Goal: Task Accomplishment & Management: Use online tool/utility

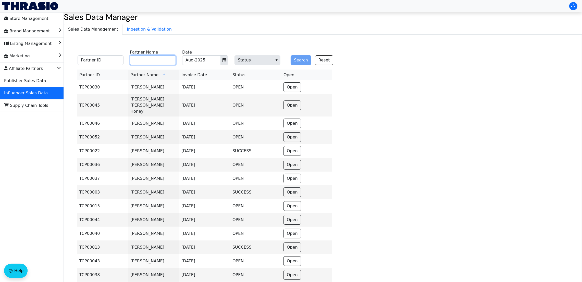
click at [154, 59] on input "Partner Name" at bounding box center [153, 60] width 46 height 10
type input "[PERSON_NAME]"
click at [290, 55] on button "Search" at bounding box center [300, 60] width 21 height 10
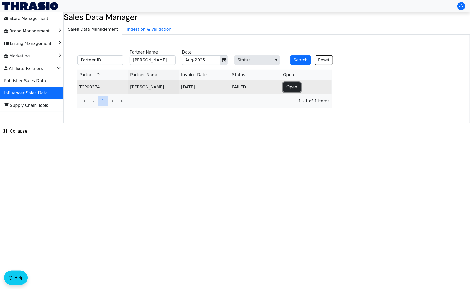
click at [296, 87] on span "Open" at bounding box center [292, 87] width 11 height 6
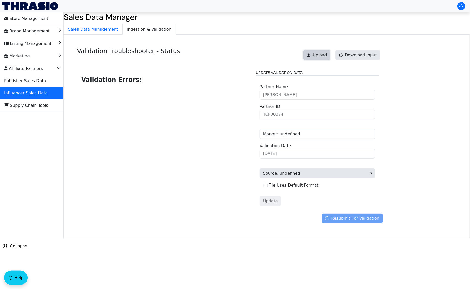
click at [315, 57] on button "Upload" at bounding box center [316, 55] width 27 height 10
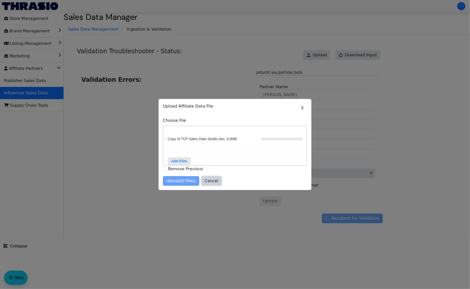
click at [212, 183] on span "Cancel" at bounding box center [212, 181] width 14 height 6
click at [304, 103] on button "X" at bounding box center [302, 108] width 9 height 10
click at [303, 106] on span "X" at bounding box center [302, 108] width 3 height 6
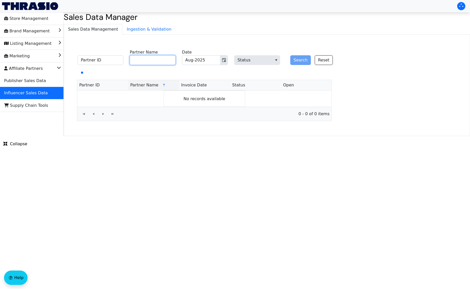
click at [164, 57] on input "Partner Name" at bounding box center [153, 60] width 46 height 10
paste input "1. Employer-Employee Relationship Despite contracts labeling workers as “indepe…"
type input "1. Employer-Employee Relationship Despite contracts labeling workers as “indepe…"
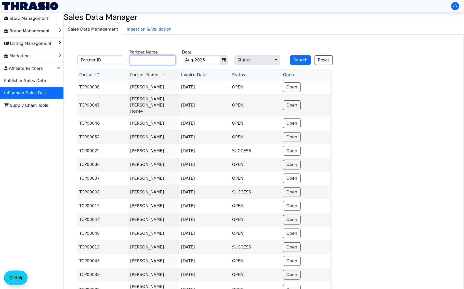
click at [136, 59] on input "Partner Name" at bounding box center [153, 60] width 46 height 10
drag, startPoint x: 153, startPoint y: 66, endPoint x: 139, endPoint y: 60, distance: 15.1
click at [139, 60] on fieldset "Partner ID Partner Name Aug-2025 Date Status Search Reset" at bounding box center [207, 58] width 267 height 20
click at [139, 60] on input "Partner Name" at bounding box center [153, 60] width 46 height 10
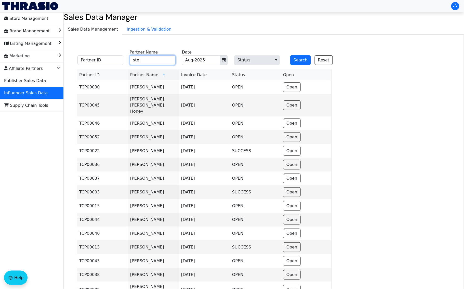
type input "[PERSON_NAME]"
click at [296, 63] on button "Search" at bounding box center [300, 60] width 21 height 10
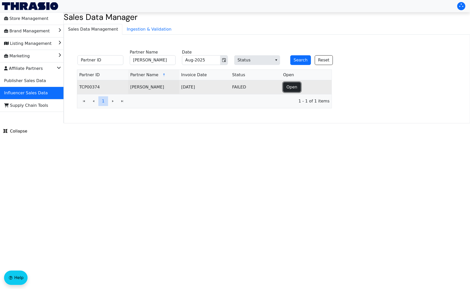
click at [294, 88] on span "Open" at bounding box center [292, 87] width 11 height 6
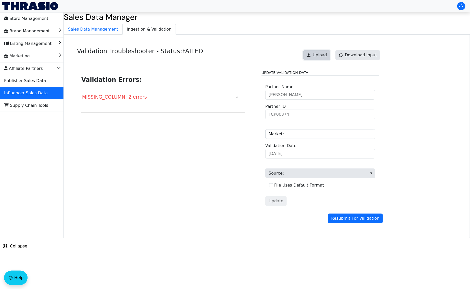
click at [322, 56] on span "Upload" at bounding box center [320, 55] width 14 height 6
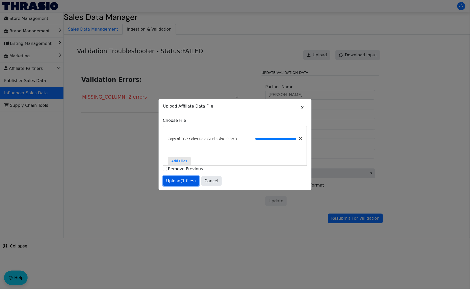
click at [184, 184] on span "Upload (1 files)" at bounding box center [181, 181] width 30 height 6
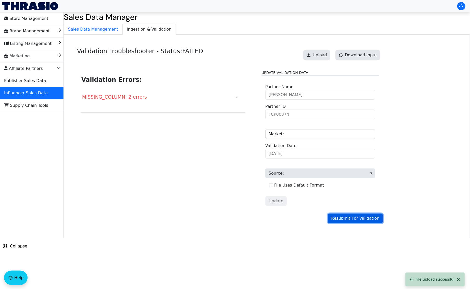
click at [344, 220] on span "Resubmit For Validation" at bounding box center [355, 218] width 48 height 6
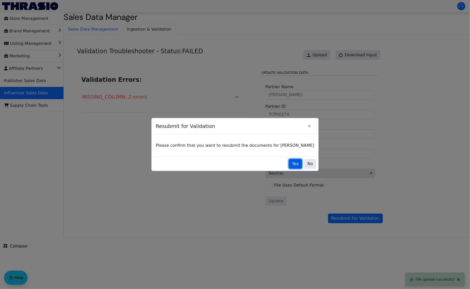
click at [292, 161] on span "Yes" at bounding box center [295, 164] width 7 height 6
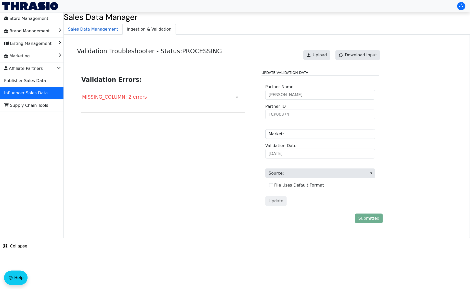
click at [88, 26] on span "Sales Data Management" at bounding box center [93, 29] width 58 height 10
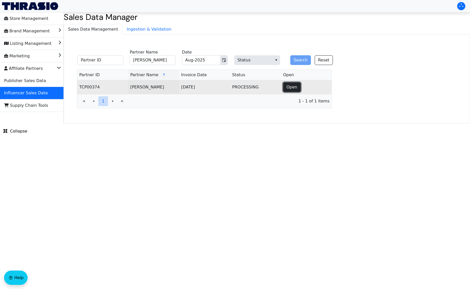
click at [288, 86] on span "Open" at bounding box center [292, 87] width 11 height 6
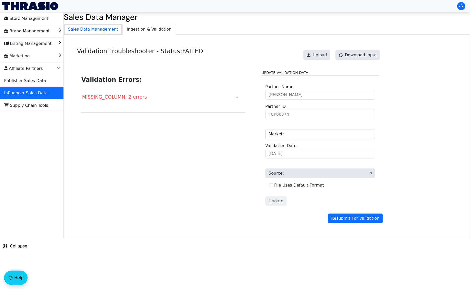
click at [96, 31] on span "Sales Data Management" at bounding box center [93, 29] width 58 height 10
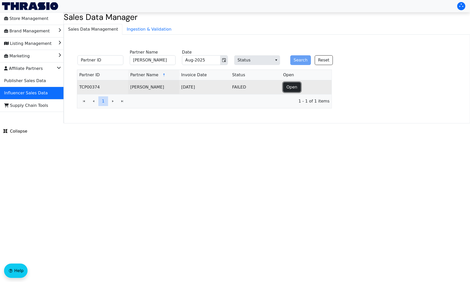
click at [297, 90] on button "Open" at bounding box center [292, 87] width 18 height 10
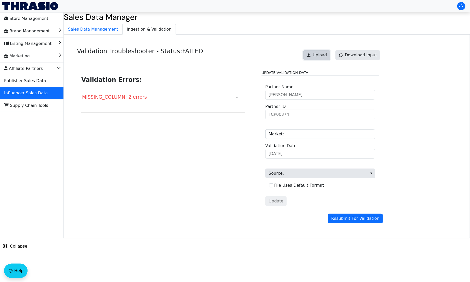
click at [318, 52] on button "Upload" at bounding box center [316, 55] width 27 height 10
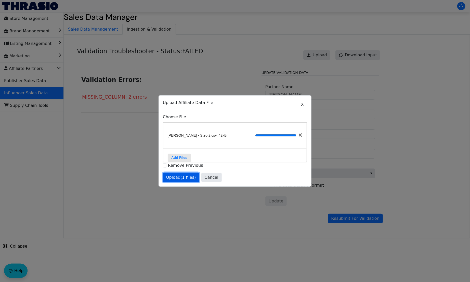
click at [175, 179] on span "Upload (1 files)" at bounding box center [181, 177] width 30 height 6
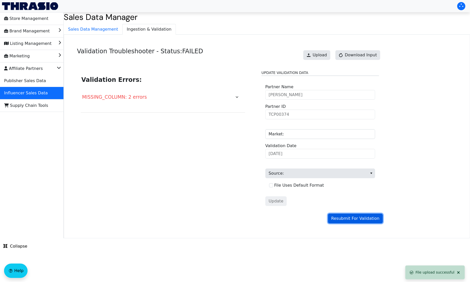
click at [339, 216] on span "Resubmit For Validation" at bounding box center [355, 218] width 48 height 6
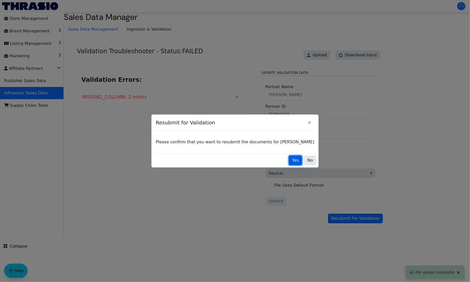
click at [292, 159] on span "Yes" at bounding box center [295, 160] width 7 height 6
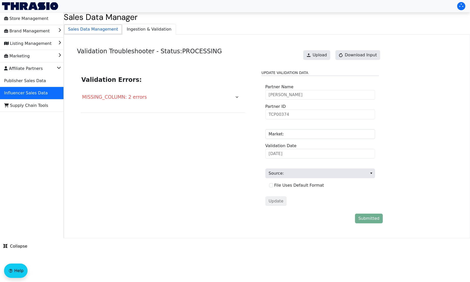
click at [97, 28] on span "Sales Data Management" at bounding box center [93, 29] width 58 height 10
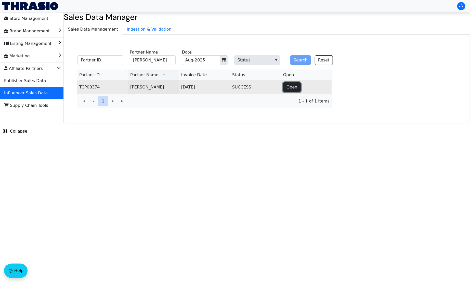
click at [292, 91] on button "Open" at bounding box center [292, 87] width 18 height 10
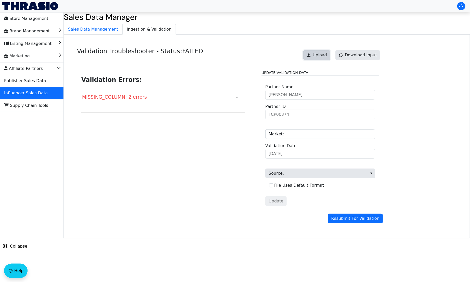
click at [326, 55] on span "Upload" at bounding box center [320, 55] width 14 height 6
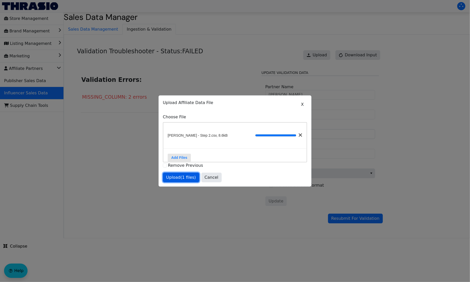
click at [185, 181] on span "Upload (1 files)" at bounding box center [181, 177] width 30 height 6
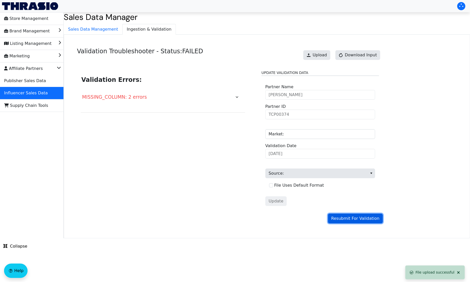
click at [360, 220] on span "Resubmit For Validation" at bounding box center [355, 218] width 48 height 6
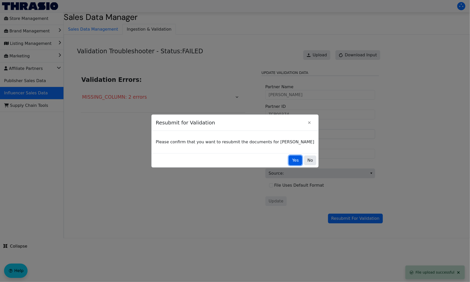
click at [292, 161] on span "Yes" at bounding box center [295, 160] width 7 height 6
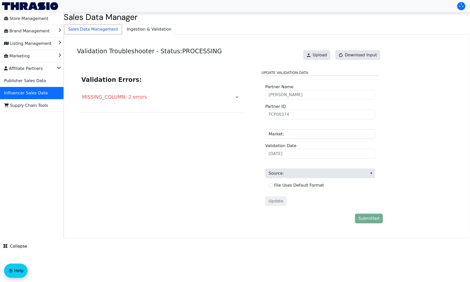
click at [93, 30] on span "Sales Data Management" at bounding box center [93, 29] width 58 height 10
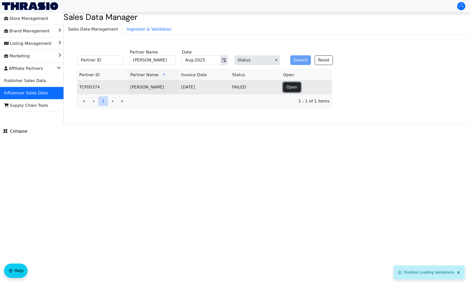
click at [291, 88] on span "Open" at bounding box center [292, 87] width 11 height 6
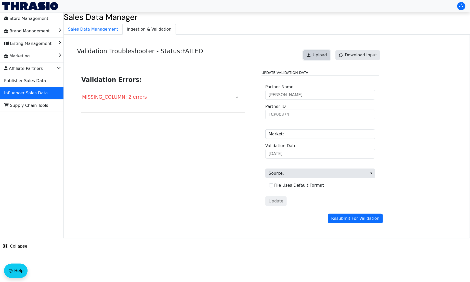
click at [324, 54] on span "Upload" at bounding box center [320, 55] width 14 height 6
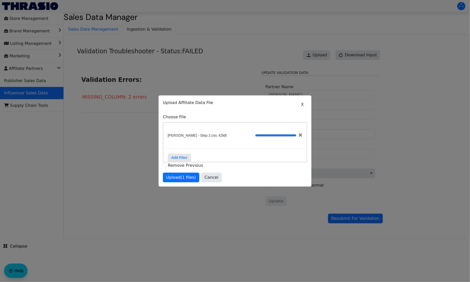
click at [163, 167] on span at bounding box center [165, 165] width 4 height 6
click at [165, 169] on span at bounding box center [165, 165] width 4 height 6
click at [212, 182] on button "Cancel" at bounding box center [211, 178] width 20 height 10
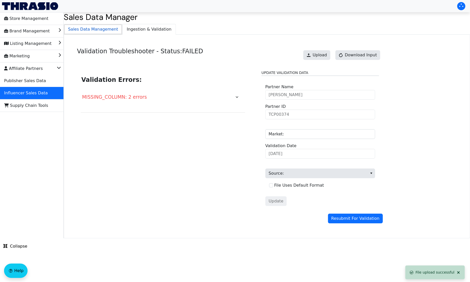
click at [99, 27] on span "Sales Data Management" at bounding box center [93, 29] width 58 height 10
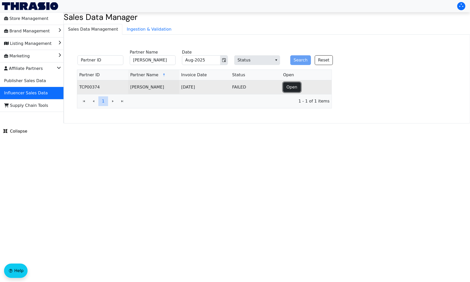
click at [287, 87] on span "Open" at bounding box center [292, 87] width 11 height 6
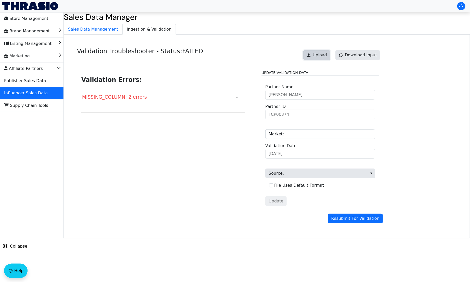
click at [322, 56] on span "Upload" at bounding box center [320, 55] width 14 height 6
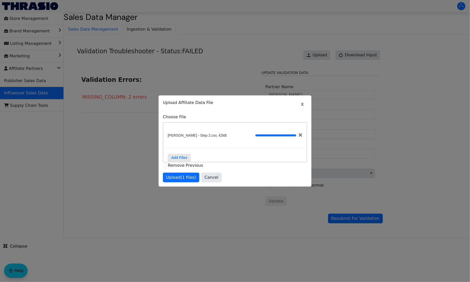
drag, startPoint x: 163, startPoint y: 168, endPoint x: 172, endPoint y: 168, distance: 8.9
click at [172, 168] on div "Remove Previous" at bounding box center [235, 165] width 144 height 6
click at [172, 168] on label "Remove Previous" at bounding box center [185, 165] width 35 height 5
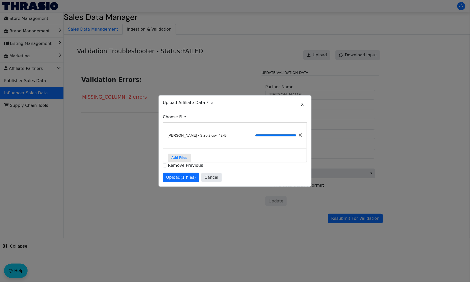
click at [172, 168] on label "Remove Previous" at bounding box center [185, 165] width 35 height 5
click at [162, 167] on div "X Upload Affiliate Data File Choose File [PERSON_NAME] - Step 2.csv, 42kB Add F…" at bounding box center [235, 141] width 152 height 91
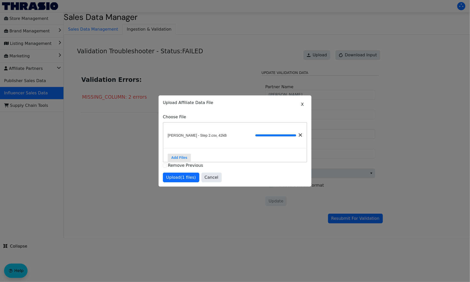
click at [162, 167] on div "X Upload Affiliate Data File Choose File [PERSON_NAME] - Step 2.csv, 42kB Add F…" at bounding box center [235, 141] width 152 height 91
click at [208, 181] on span "Cancel" at bounding box center [212, 177] width 14 height 6
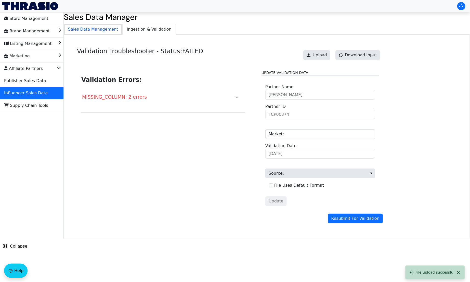
click at [106, 30] on span "Sales Data Management" at bounding box center [93, 29] width 58 height 10
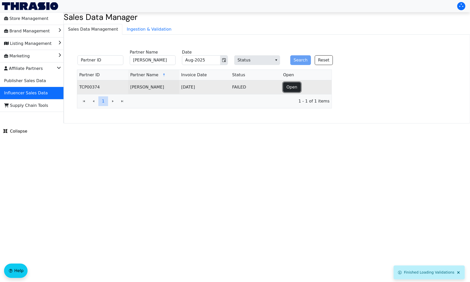
click at [288, 86] on span "Open" at bounding box center [292, 87] width 11 height 6
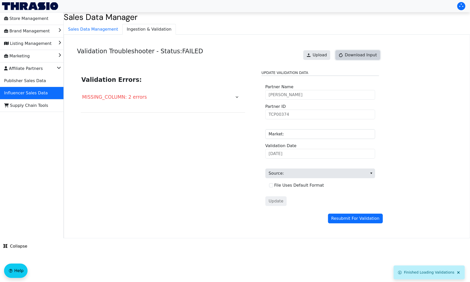
click at [368, 52] on button "Download Input" at bounding box center [358, 55] width 45 height 10
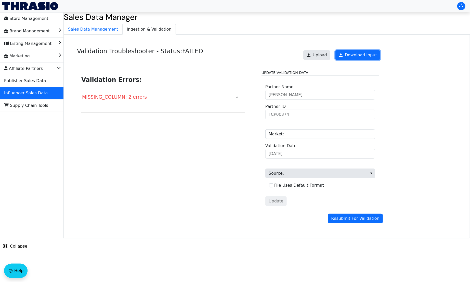
click at [368, 52] on link "Download Input" at bounding box center [358, 55] width 45 height 10
click at [87, 33] on span "Sales Data Management" at bounding box center [93, 29] width 58 height 10
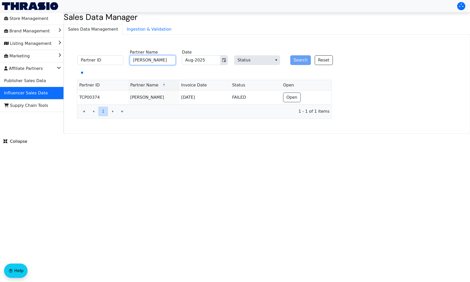
click at [159, 58] on input "[PERSON_NAME]" at bounding box center [153, 60] width 46 height 10
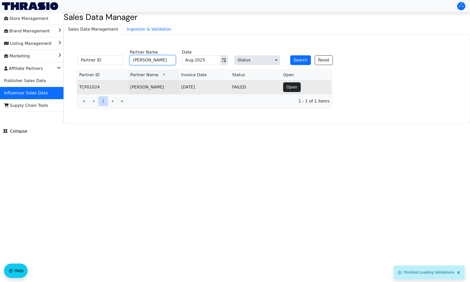
type input "[PERSON_NAME]"
click at [290, 85] on span "Open" at bounding box center [292, 87] width 11 height 6
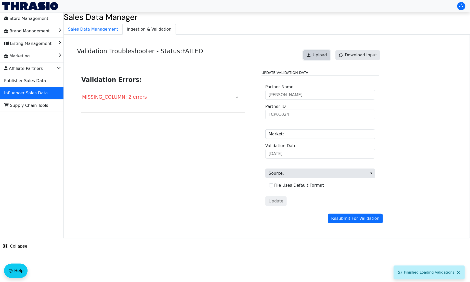
click at [327, 56] on span "Upload" at bounding box center [320, 55] width 14 height 6
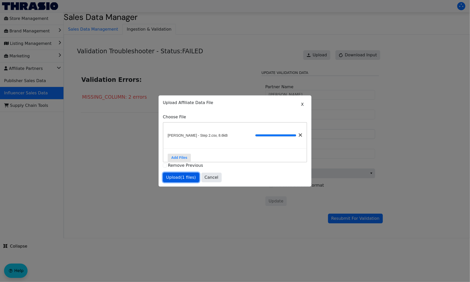
click at [178, 181] on span "Upload (1 files)" at bounding box center [181, 177] width 30 height 6
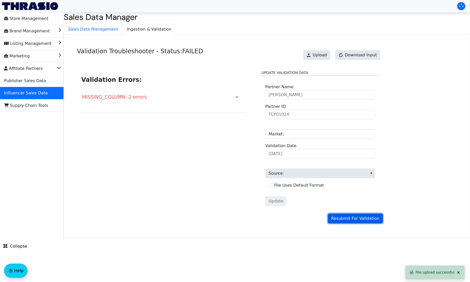
click at [354, 216] on span "Resubmit For Validation" at bounding box center [355, 218] width 48 height 6
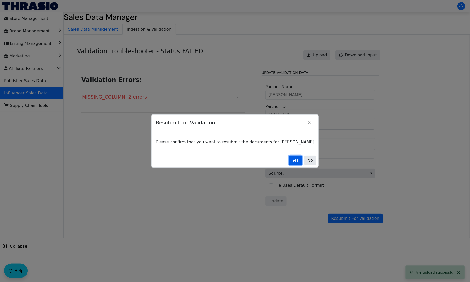
click at [292, 160] on span "Yes" at bounding box center [295, 160] width 7 height 6
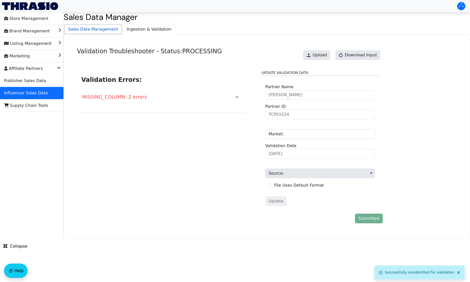
click at [109, 26] on span "Sales Data Management" at bounding box center [93, 29] width 58 height 10
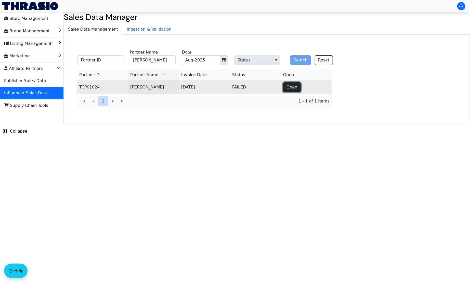
click at [290, 86] on span "Open" at bounding box center [292, 87] width 11 height 6
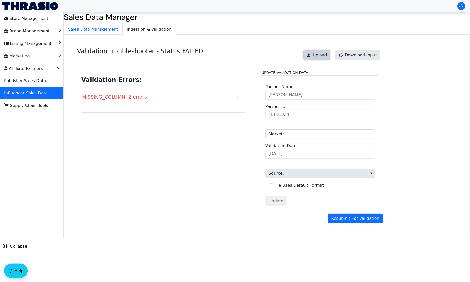
click at [318, 53] on span "Upload" at bounding box center [320, 55] width 14 height 6
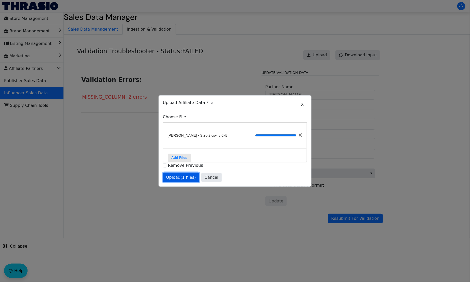
click at [179, 180] on span "Upload (1 files)" at bounding box center [181, 177] width 30 height 6
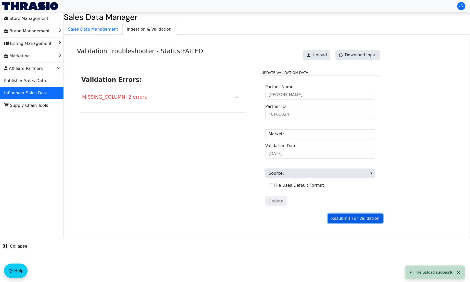
click at [365, 221] on span "Resubmit For Validation" at bounding box center [355, 218] width 48 height 6
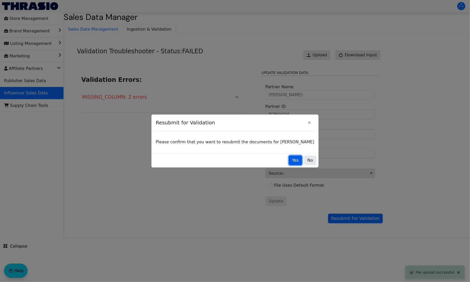
click at [292, 158] on span "Yes" at bounding box center [295, 160] width 7 height 6
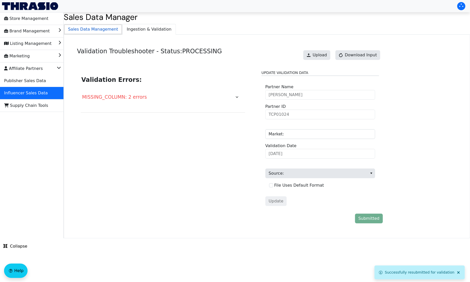
click at [98, 28] on span "Sales Data Management" at bounding box center [93, 29] width 58 height 10
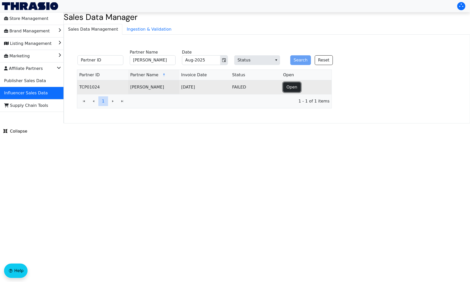
click at [297, 84] on button "Open" at bounding box center [292, 87] width 18 height 10
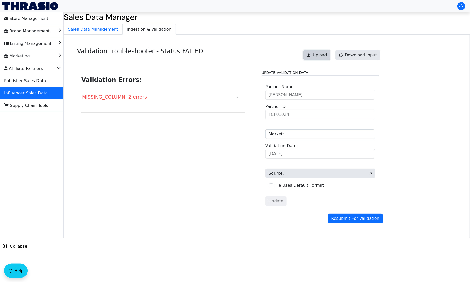
click at [321, 57] on span "Upload" at bounding box center [320, 55] width 14 height 6
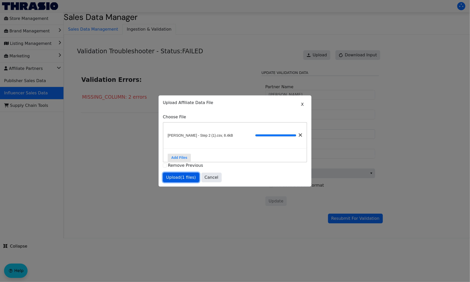
click at [183, 179] on span "Upload (1 files)" at bounding box center [181, 177] width 30 height 6
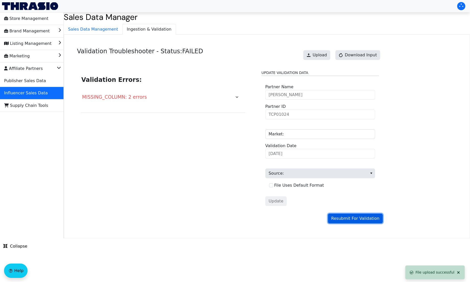
click at [364, 220] on span "Resubmit For Validation" at bounding box center [355, 218] width 48 height 6
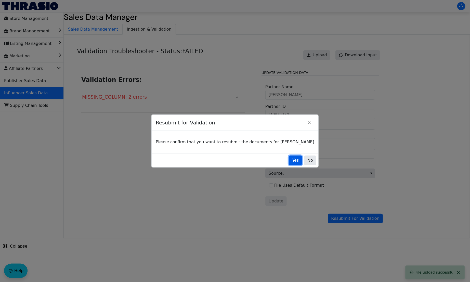
click at [292, 159] on span "Yes" at bounding box center [295, 160] width 7 height 6
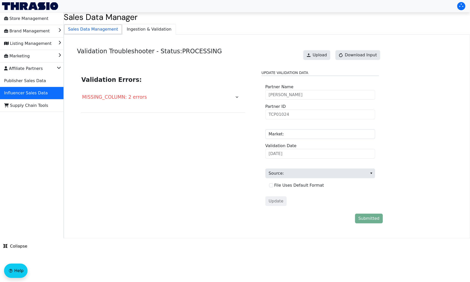
click at [97, 31] on span "Sales Data Management" at bounding box center [93, 29] width 58 height 10
